Goal: Information Seeking & Learning: Learn about a topic

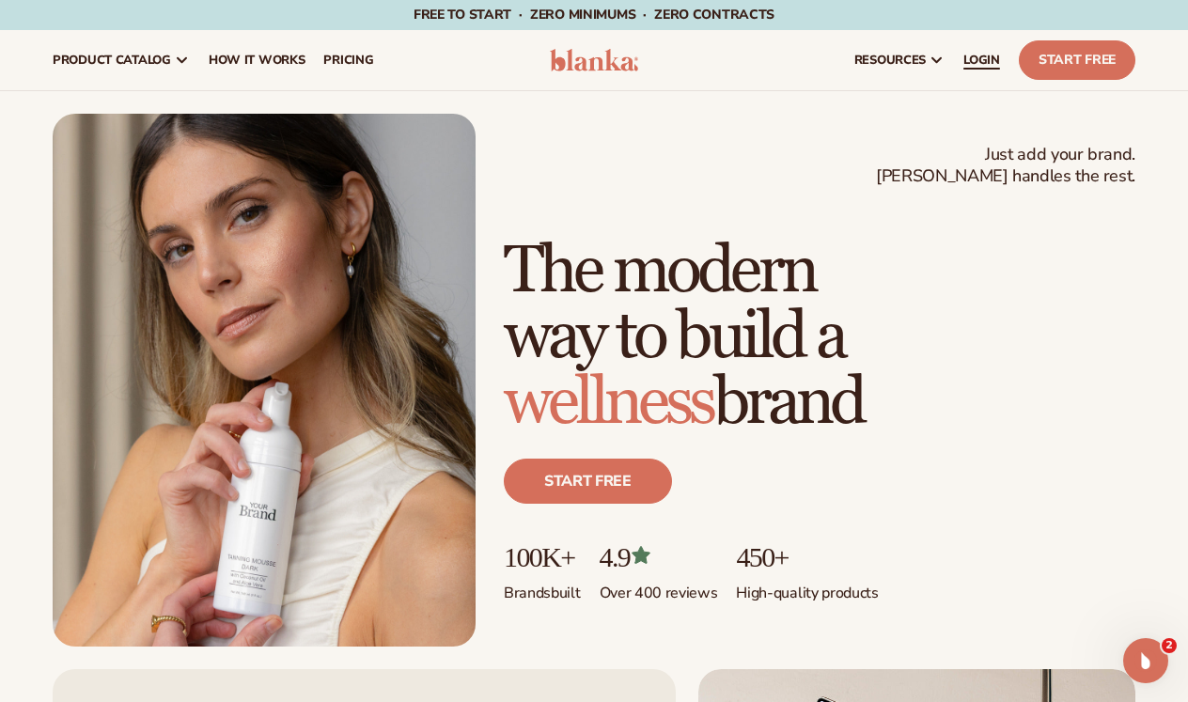
click at [963, 72] on link "LOGIN" at bounding box center [981, 60] width 55 height 60
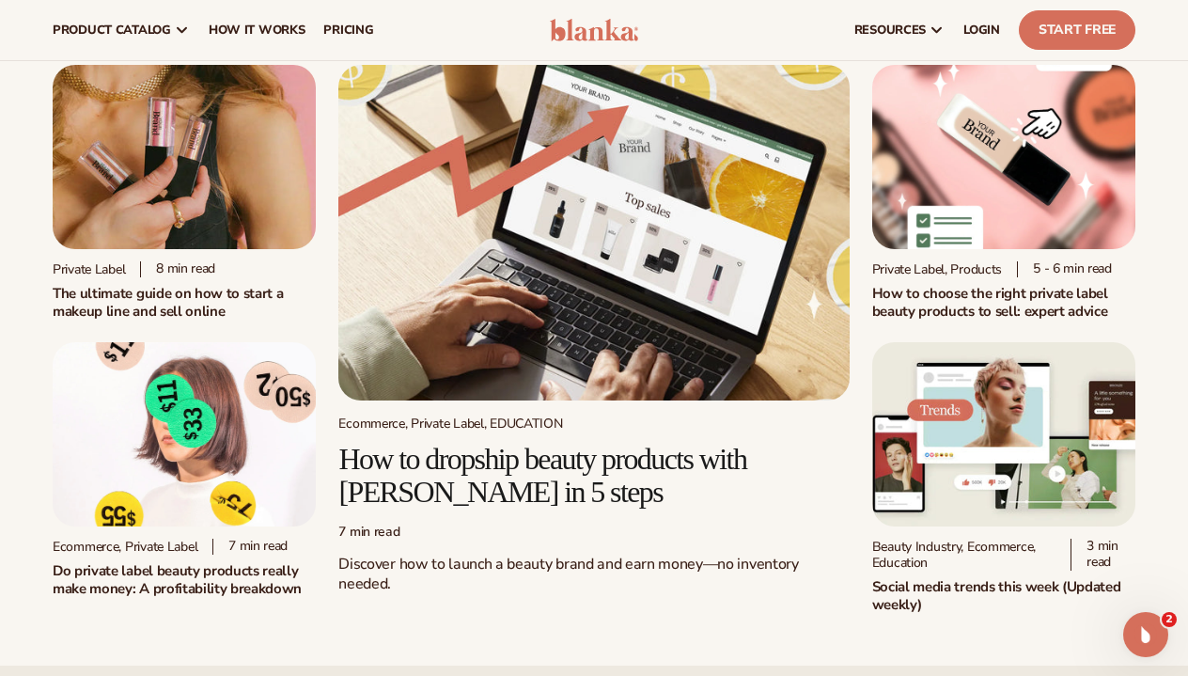
scroll to position [44, 0]
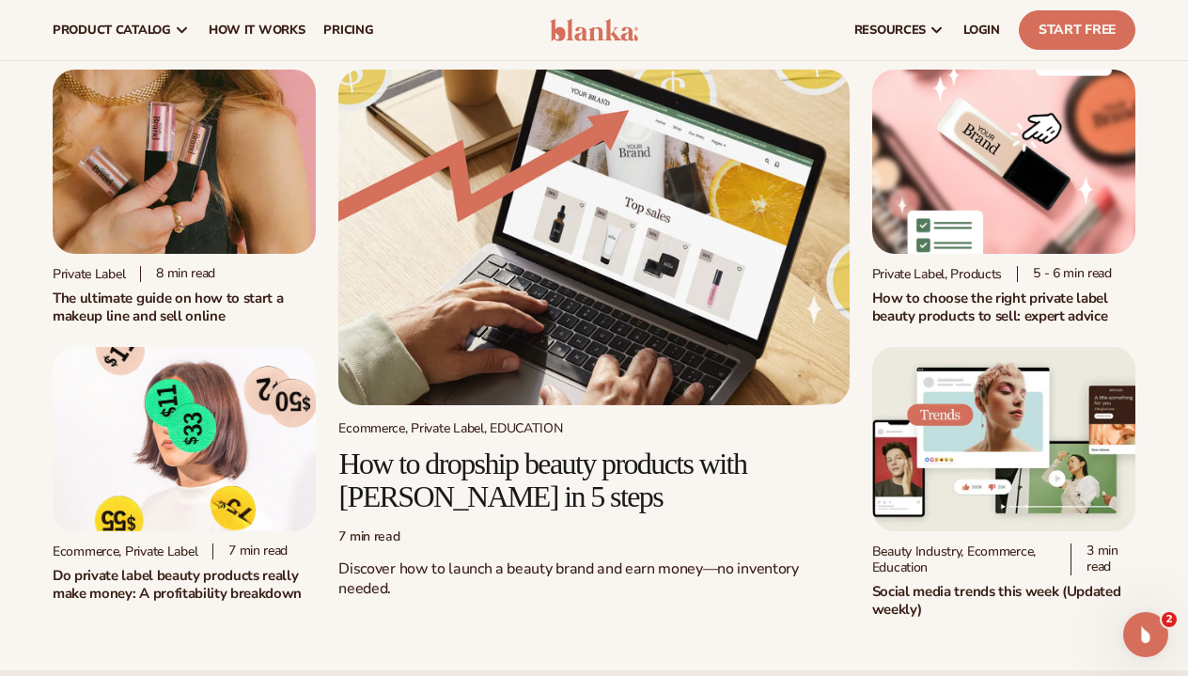
click at [636, 303] on img at bounding box center [593, 238] width 510 height 336
